Goal: Check status

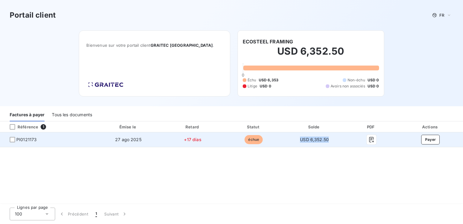
drag, startPoint x: 300, startPoint y: 139, endPoint x: 328, endPoint y: 143, distance: 28.1
click at [328, 143] on td "USD 6,352.50" at bounding box center [314, 139] width 61 height 15
drag, startPoint x: 328, startPoint y: 143, endPoint x: 308, endPoint y: 138, distance: 21.1
click at [308, 138] on span "USD 6,352.50" at bounding box center [314, 139] width 29 height 5
click at [313, 140] on span "USD 6,352.50" at bounding box center [314, 139] width 29 height 5
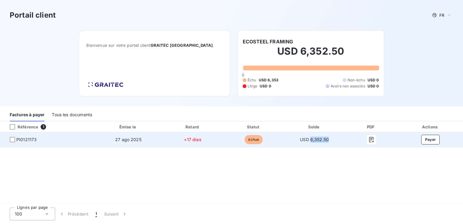
click at [313, 140] on span "USD 6,352.50" at bounding box center [314, 139] width 29 height 5
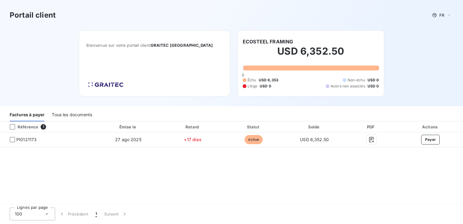
drag, startPoint x: 313, startPoint y: 140, endPoint x: 341, endPoint y: 174, distance: 45.0
click at [341, 174] on div "Référence 1 Émise le Retard Statut Solde PDF Actions PI0121173 27 ago 2025 +17 …" at bounding box center [231, 162] width 463 height 83
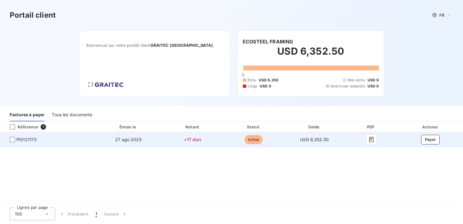
click at [303, 140] on span "USD 6,352.50" at bounding box center [314, 139] width 29 height 5
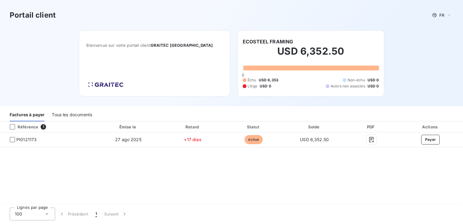
drag, startPoint x: 303, startPoint y: 140, endPoint x: 329, endPoint y: 169, distance: 38.2
click at [329, 169] on div "Référence 1 Émise le Retard Statut Solde PDF Actions PI0121173 27 ago 2025 +17 …" at bounding box center [231, 162] width 463 height 83
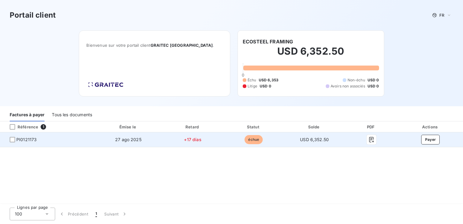
click at [318, 140] on span "USD 6,352.50" at bounding box center [314, 139] width 29 height 5
drag, startPoint x: 318, startPoint y: 140, endPoint x: 307, endPoint y: 141, distance: 10.5
click at [307, 141] on span "USD 6,352.50" at bounding box center [314, 139] width 29 height 5
drag, startPoint x: 307, startPoint y: 141, endPoint x: 300, endPoint y: 138, distance: 8.7
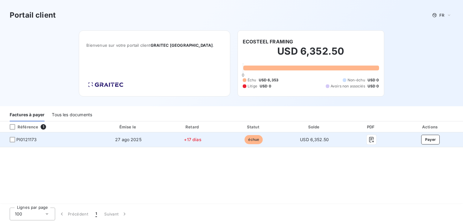
click at [300, 138] on span "USD 6,352.50" at bounding box center [314, 139] width 29 height 5
click at [303, 138] on span "USD 6,352.50" at bounding box center [314, 139] width 29 height 5
drag, startPoint x: 303, startPoint y: 138, endPoint x: 327, endPoint y: 142, distance: 24.5
click at [327, 141] on span "USD 6,352.50" at bounding box center [314, 139] width 29 height 5
